Goal: Task Accomplishment & Management: Manage account settings

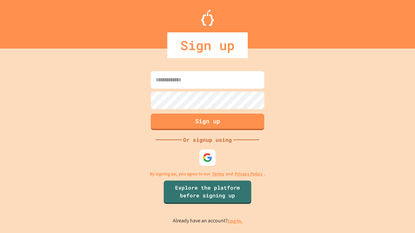
click at [235, 221] on link "Log in." at bounding box center [235, 221] width 15 height 7
